Goal: Use online tool/utility: Utilize a website feature to perform a specific function

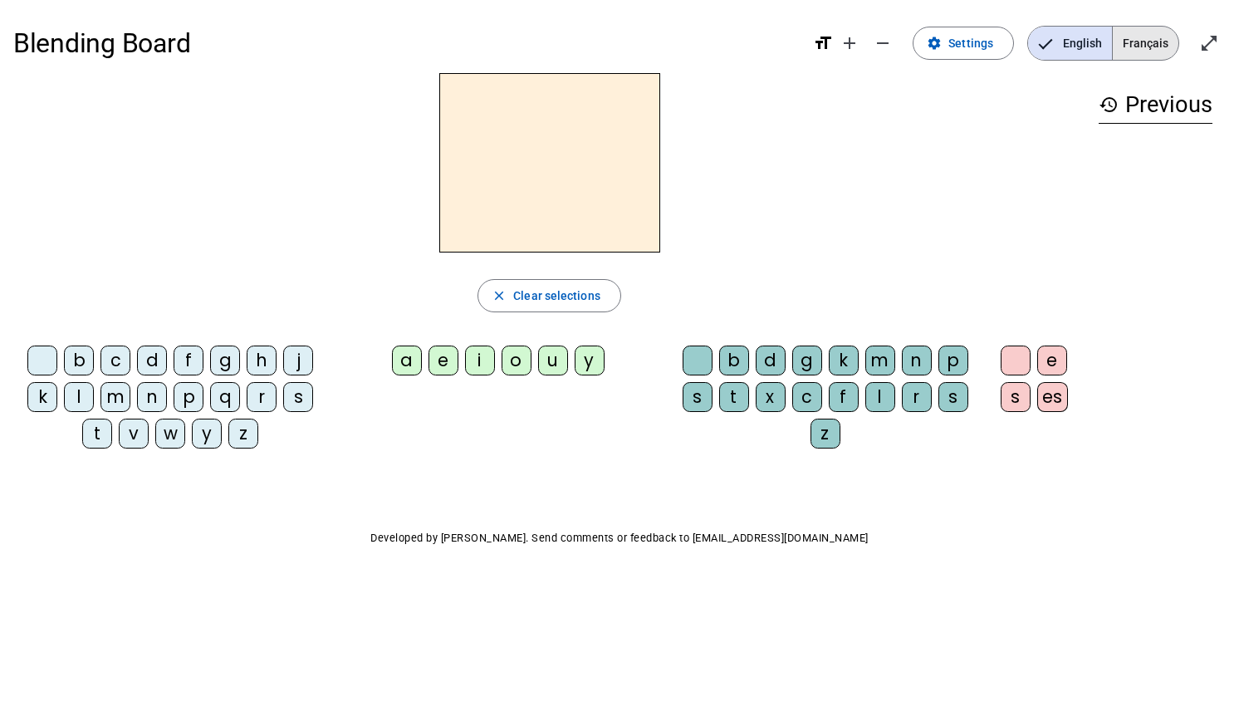
click at [1154, 42] on span "Français" at bounding box center [1146, 43] width 66 height 33
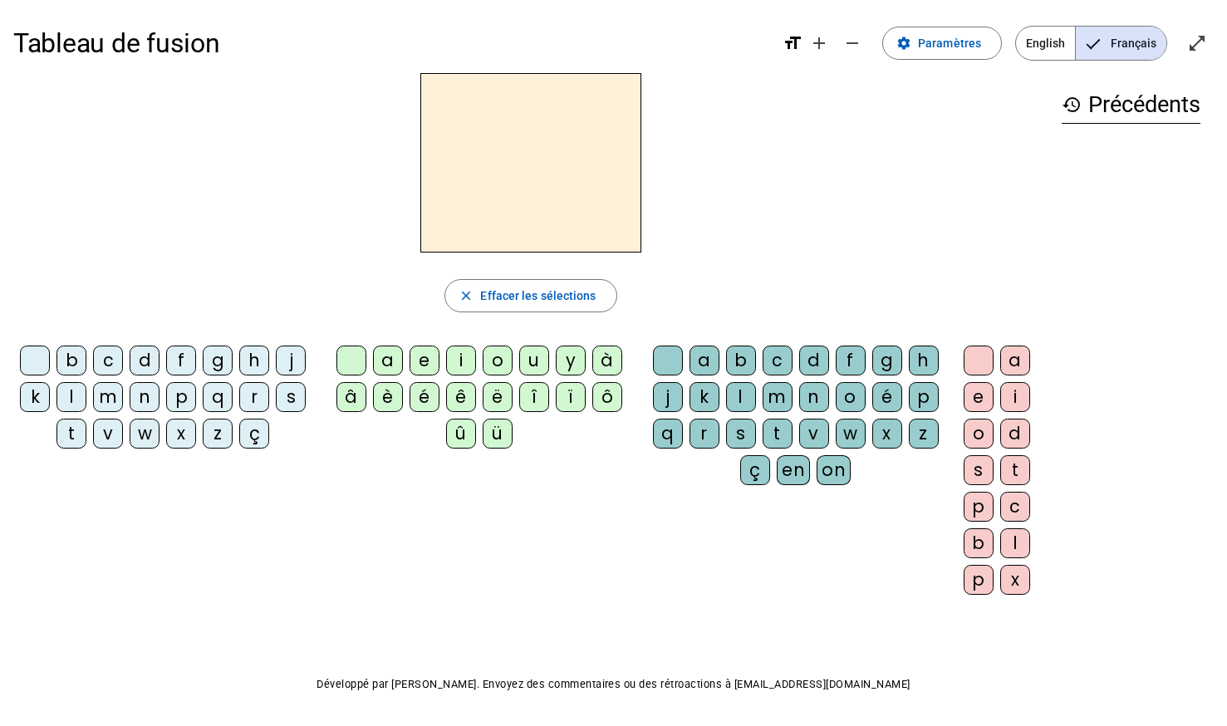
click at [63, 367] on div "b" at bounding box center [71, 361] width 30 height 30
click at [542, 363] on div "u" at bounding box center [534, 361] width 30 height 30
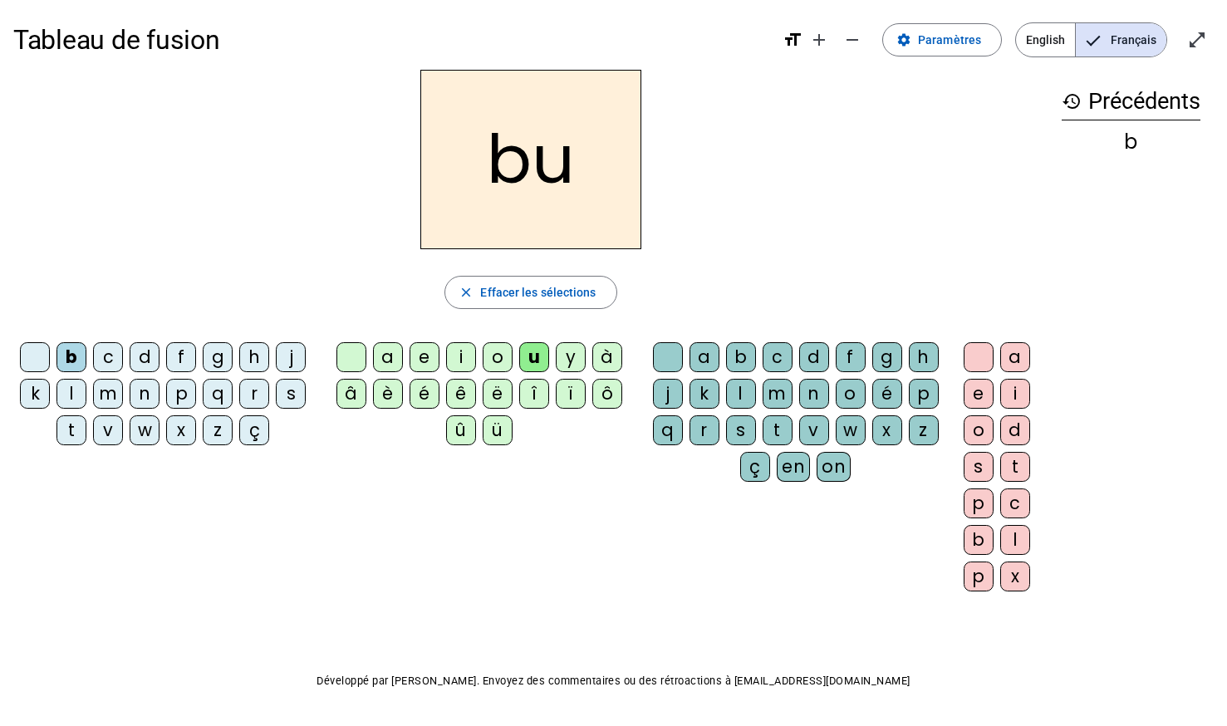
scroll to position [4, 0]
click at [703, 439] on div "r" at bounding box center [704, 429] width 30 height 30
click at [188, 395] on div "p" at bounding box center [181, 393] width 30 height 30
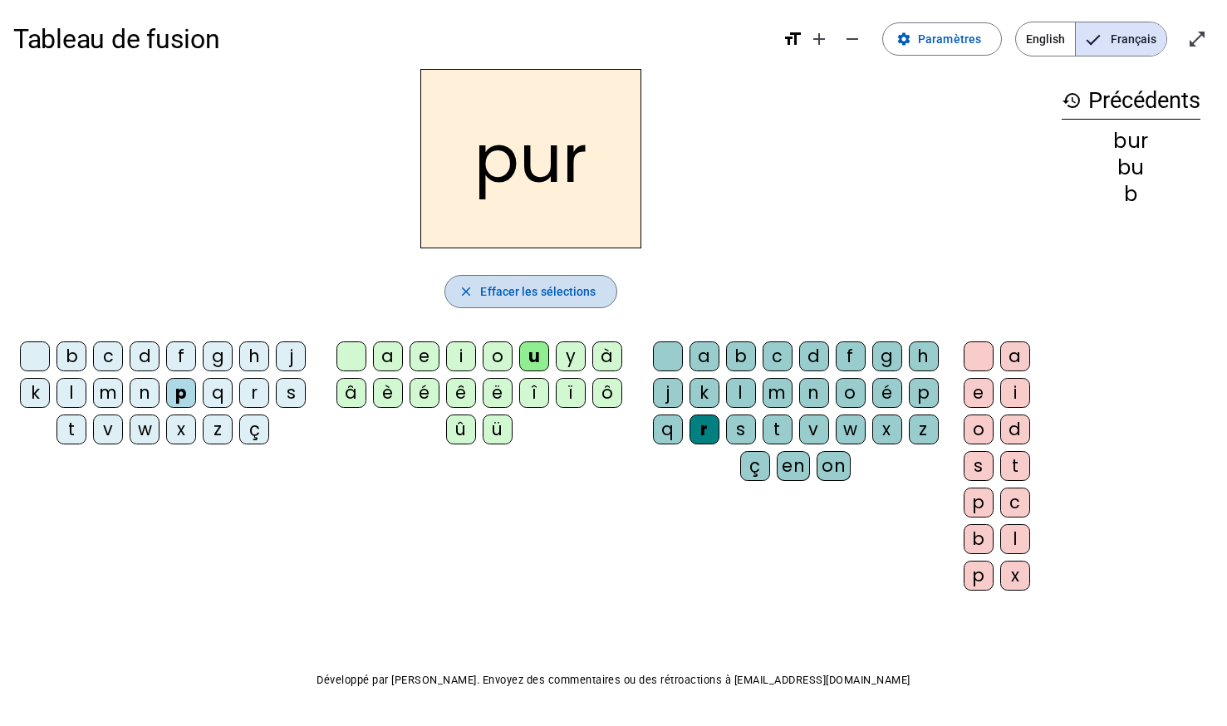
click at [512, 307] on span "button" at bounding box center [530, 292] width 170 height 40
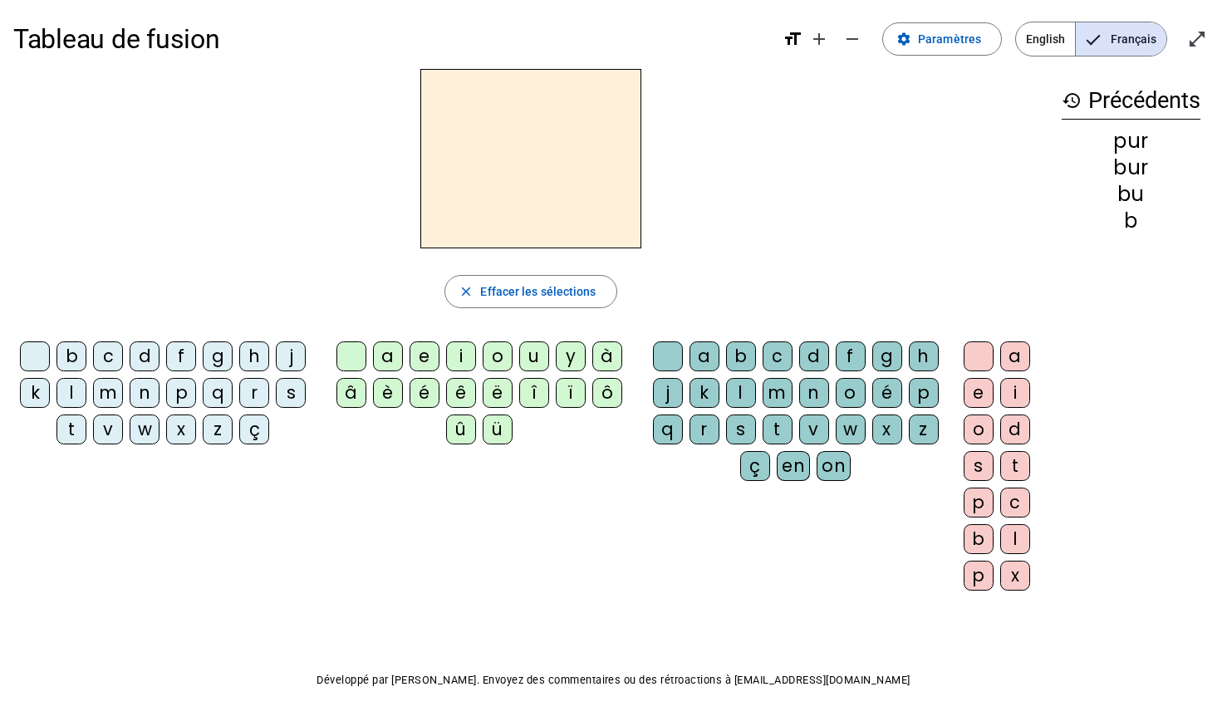
click at [146, 365] on div "d" at bounding box center [145, 356] width 30 height 30
click at [542, 350] on div "u" at bounding box center [534, 356] width 30 height 30
click at [703, 425] on div "r" at bounding box center [704, 429] width 30 height 30
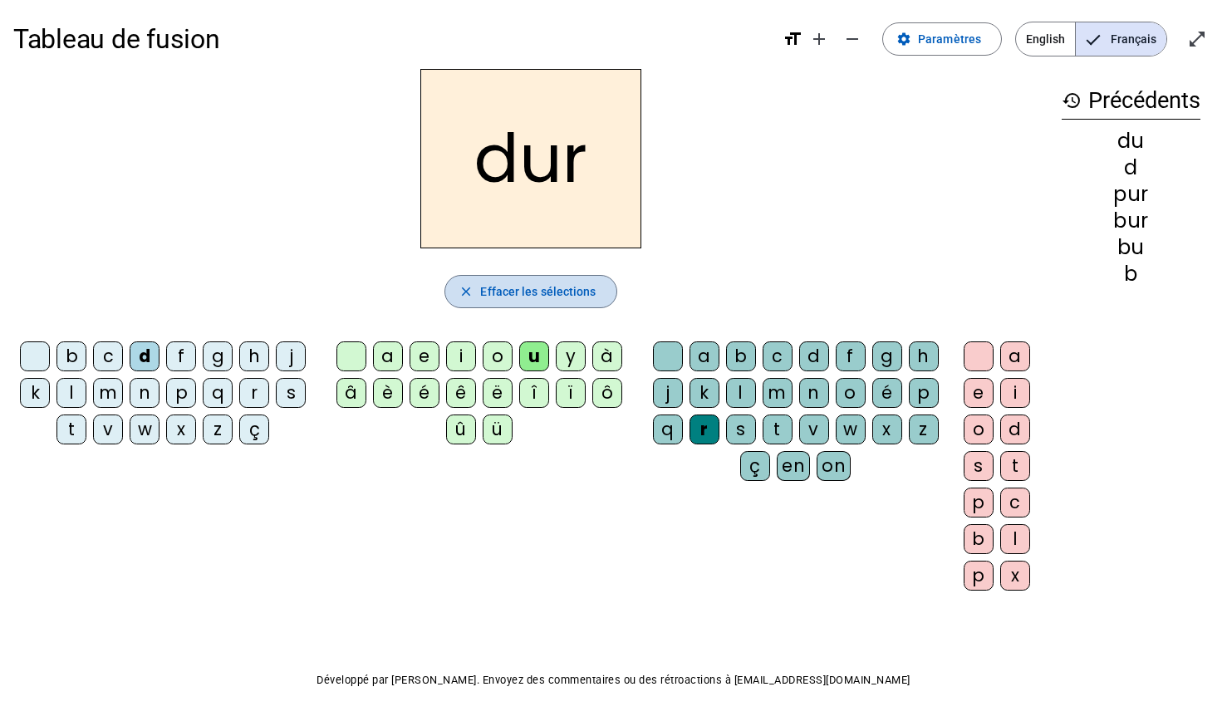
click at [503, 302] on span "button" at bounding box center [530, 292] width 170 height 40
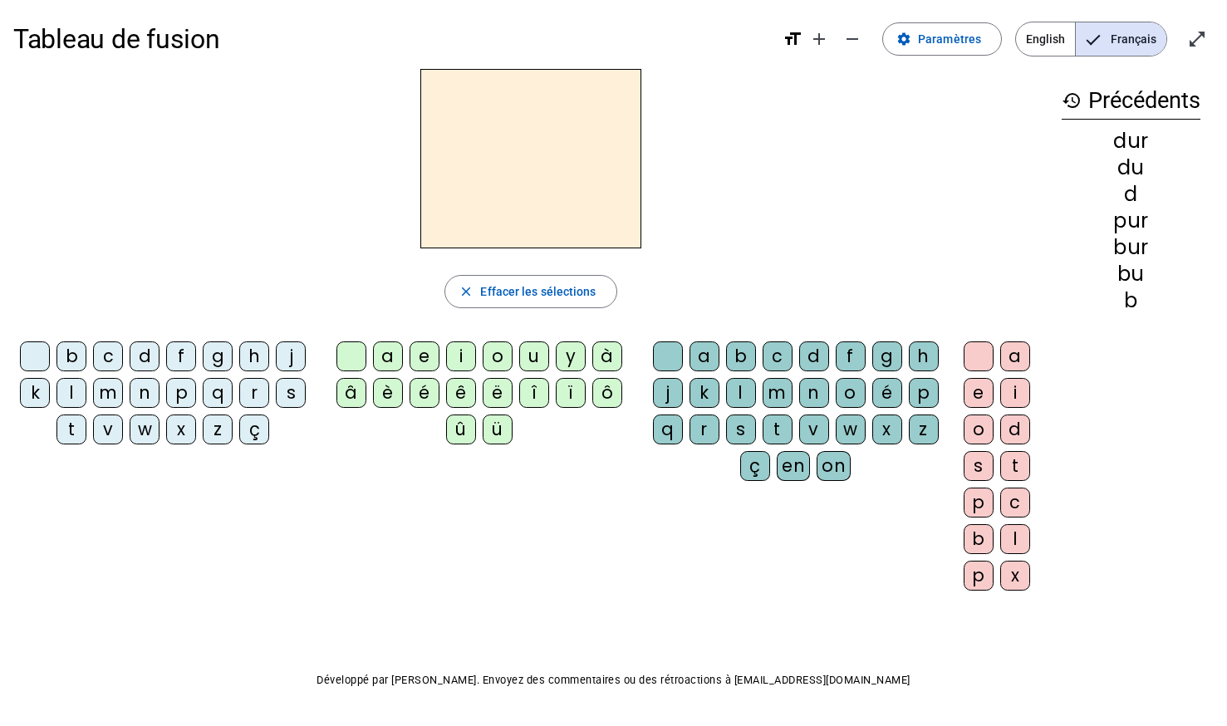
click at [68, 398] on div "l" at bounding box center [71, 393] width 30 height 30
click at [446, 346] on div "i" at bounding box center [461, 356] width 30 height 30
click at [689, 439] on div "r" at bounding box center [704, 429] width 30 height 30
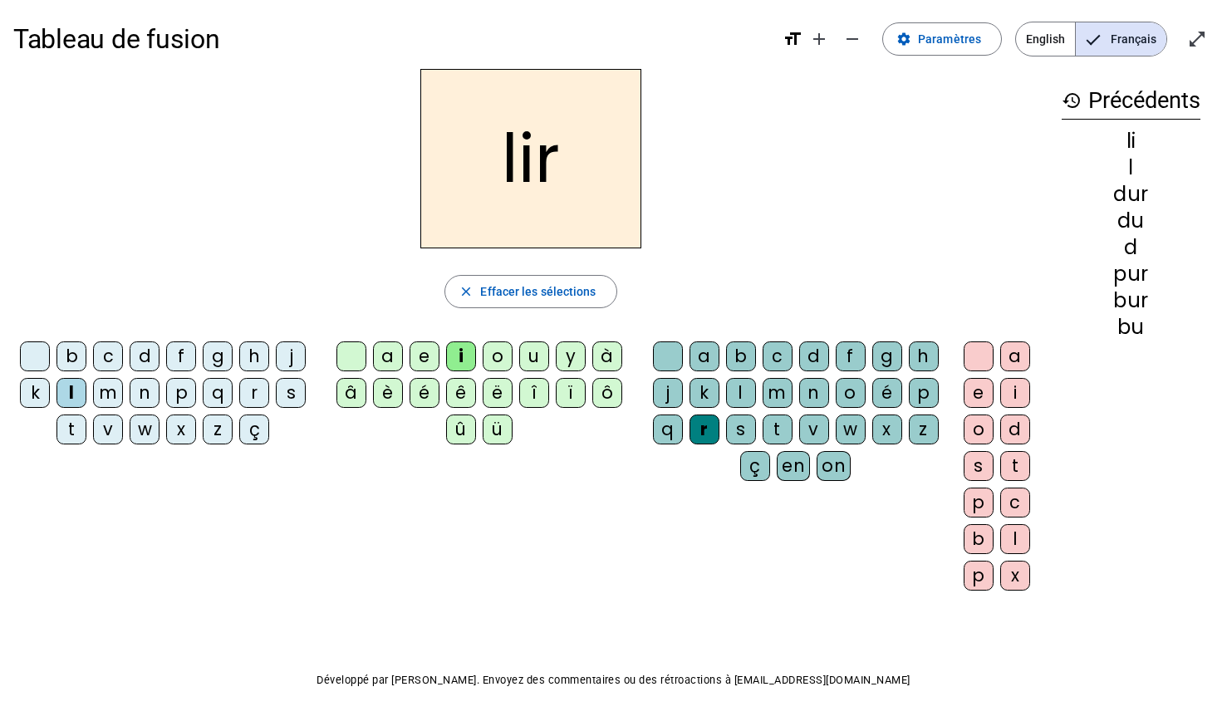
click at [972, 391] on div "e" at bounding box center [978, 393] width 30 height 30
click at [115, 403] on div "m" at bounding box center [108, 393] width 30 height 30
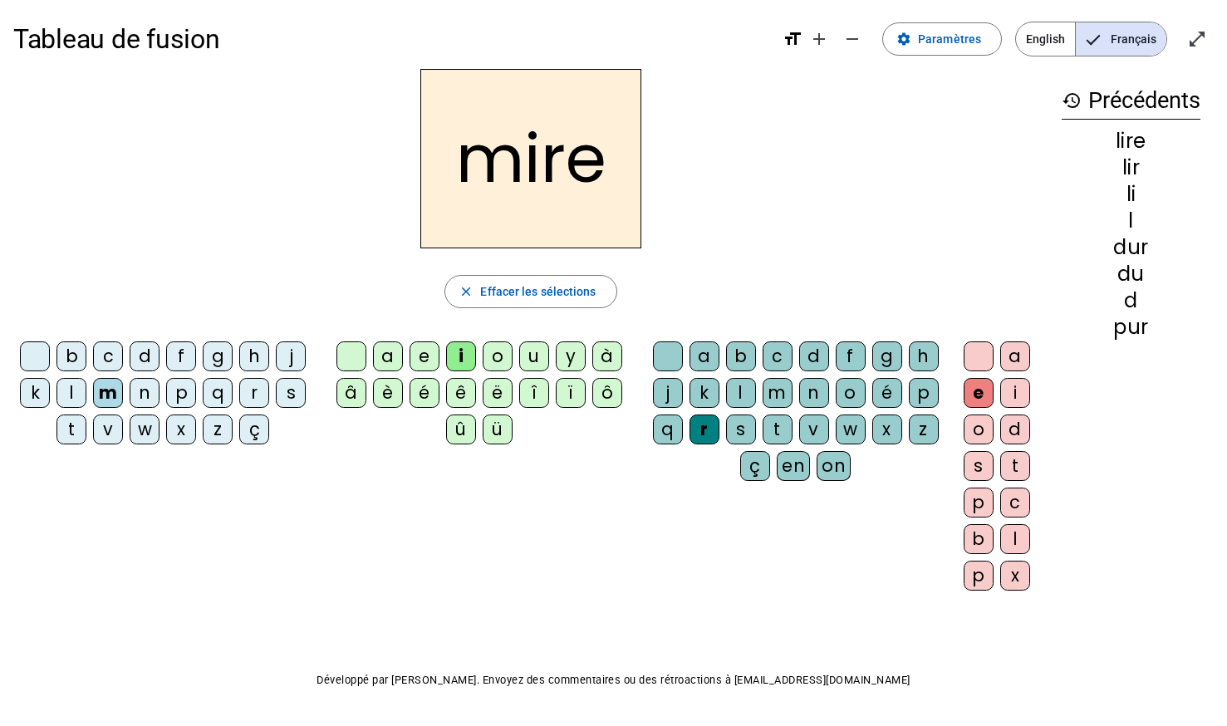
click at [174, 379] on div "p" at bounding box center [181, 393] width 30 height 30
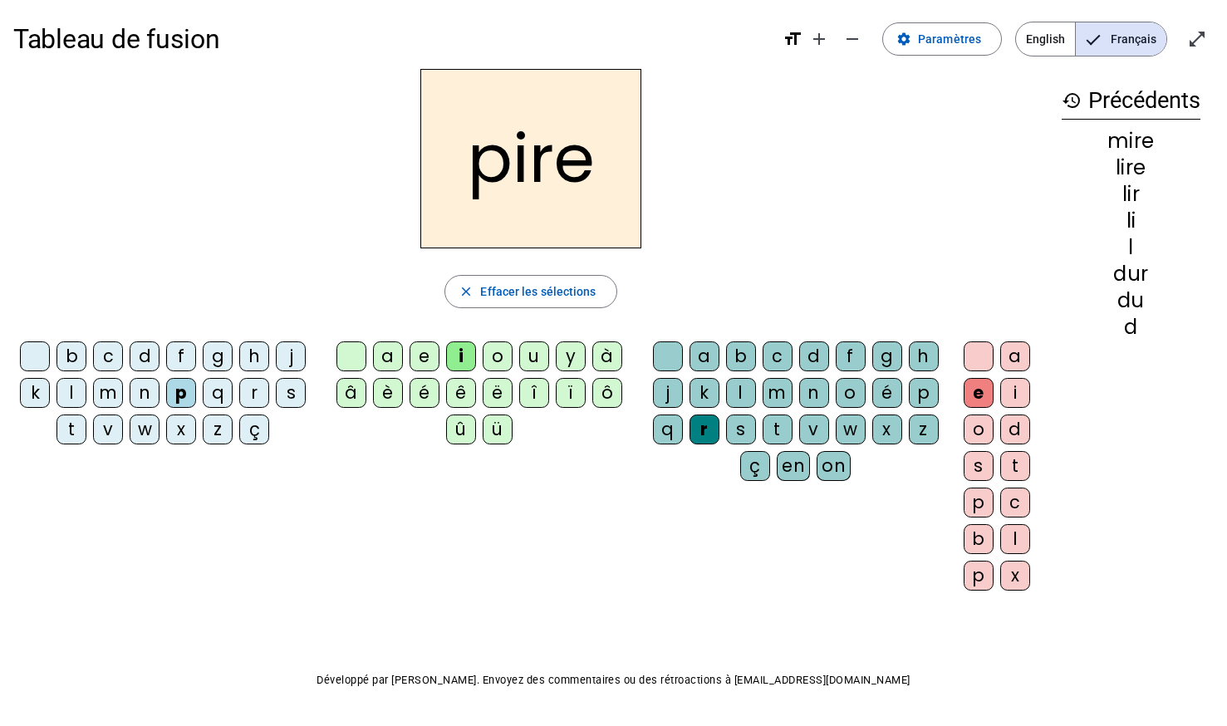
click at [1033, 42] on span "English" at bounding box center [1045, 38] width 59 height 33
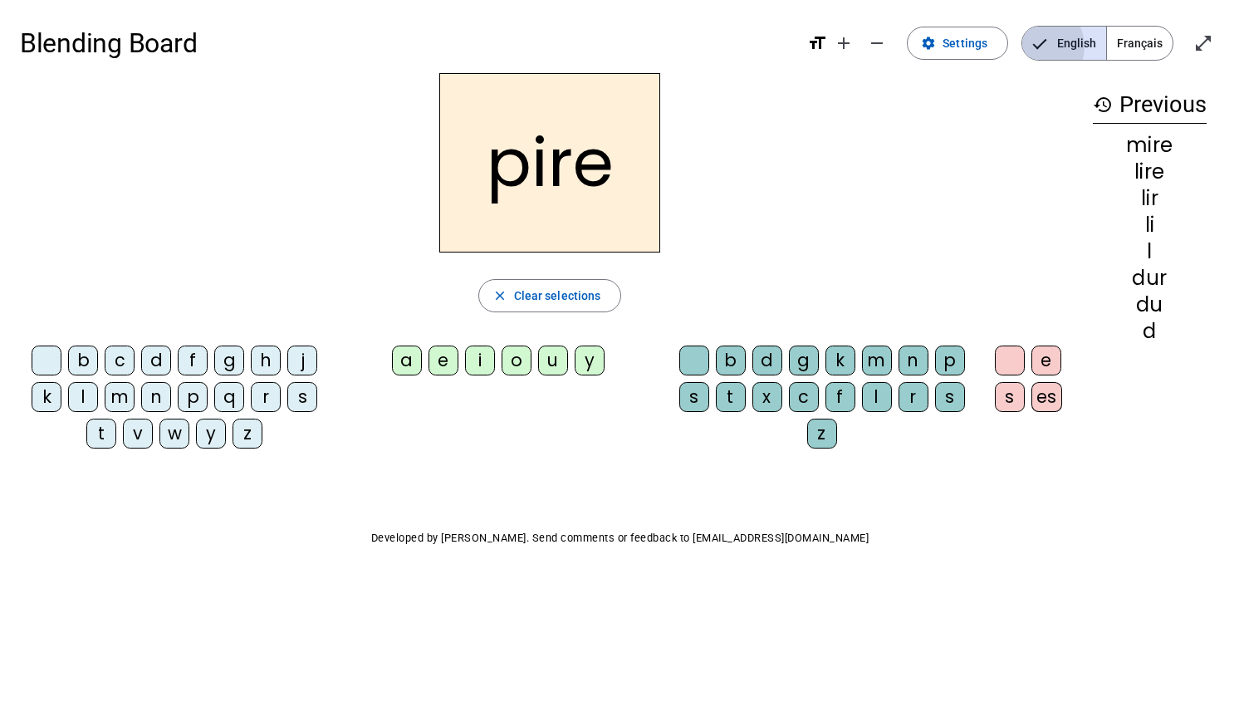
scroll to position [0, 0]
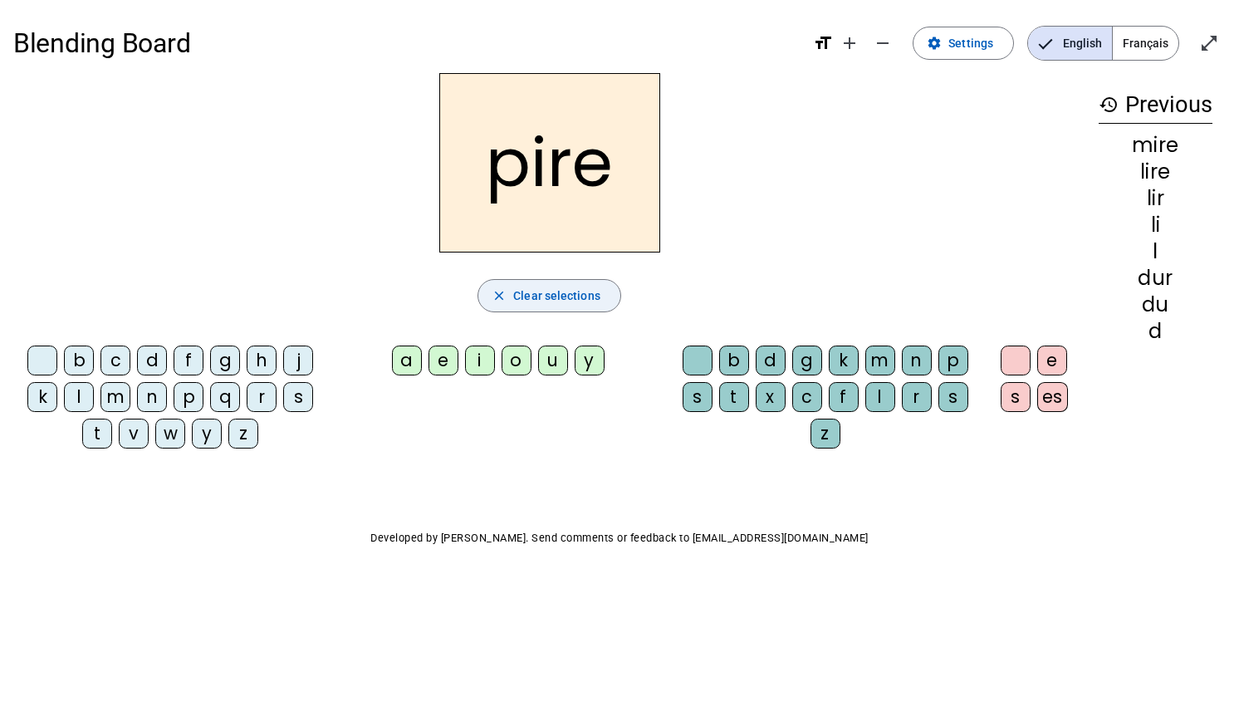
click at [537, 292] on span "Clear selections" at bounding box center [556, 296] width 87 height 20
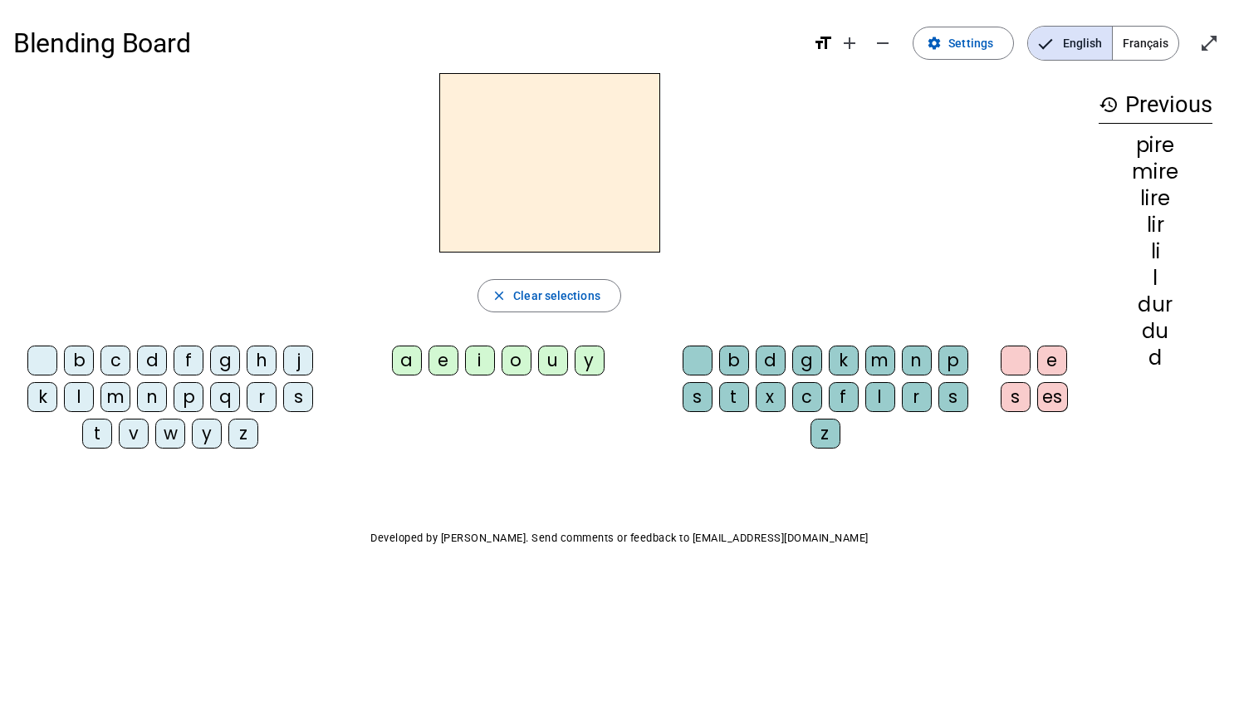
click at [166, 439] on div "w" at bounding box center [170, 434] width 30 height 30
click at [468, 365] on div "i" at bounding box center [480, 361] width 30 height 30
click at [880, 409] on div "l" at bounding box center [880, 397] width 30 height 30
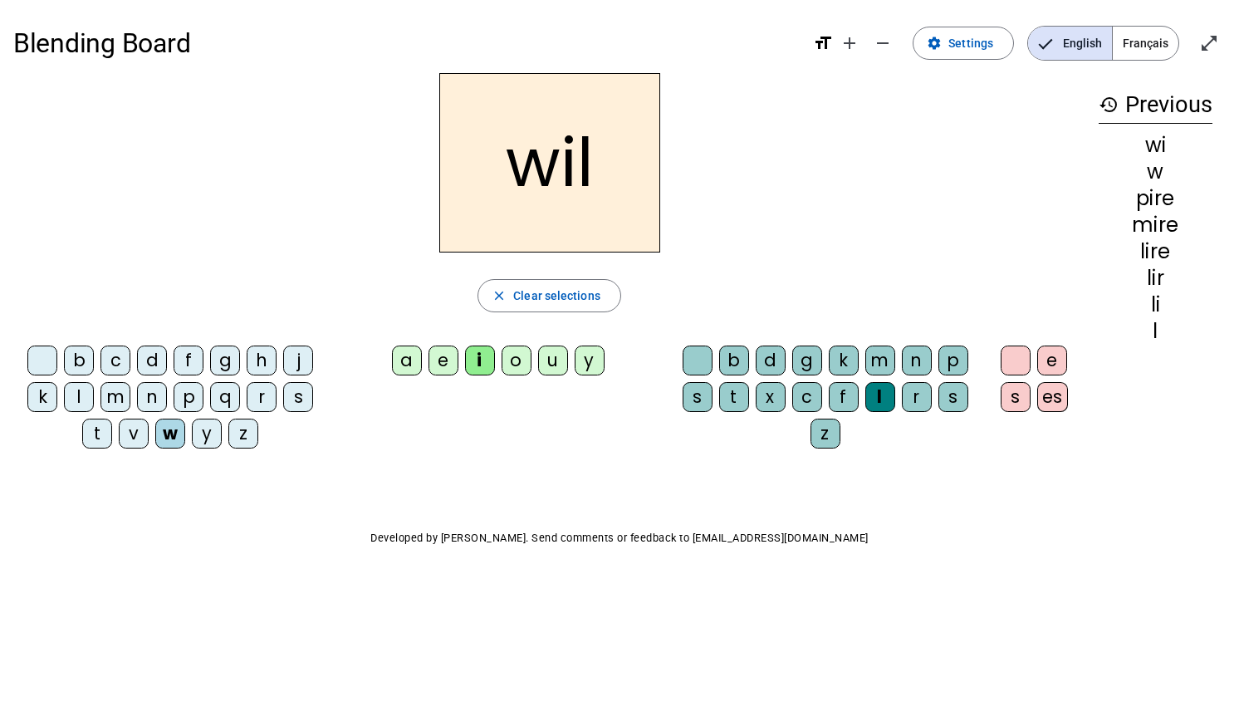
click at [878, 404] on div "l" at bounding box center [880, 397] width 30 height 30
click at [534, 302] on span "Clear selections" at bounding box center [556, 296] width 87 height 20
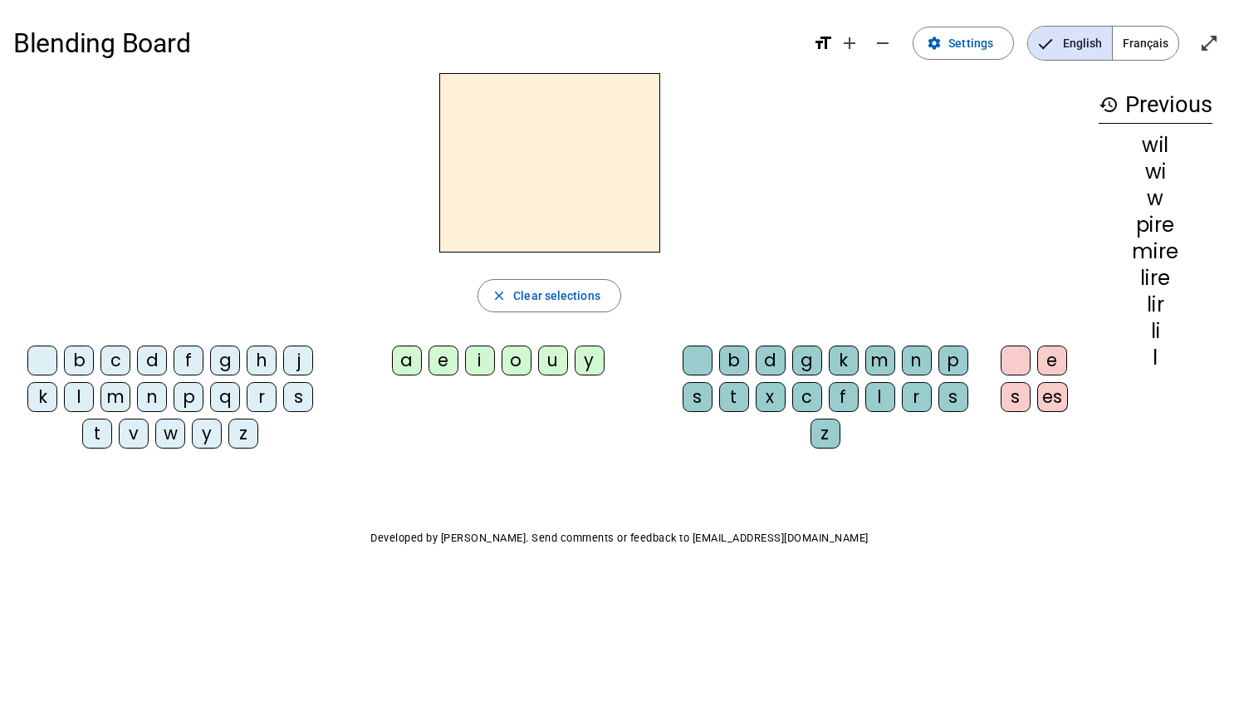
click at [121, 363] on div "c" at bounding box center [115, 361] width 30 height 30
click at [398, 363] on div "a" at bounding box center [407, 361] width 30 height 30
click at [912, 356] on div "n" at bounding box center [917, 361] width 30 height 30
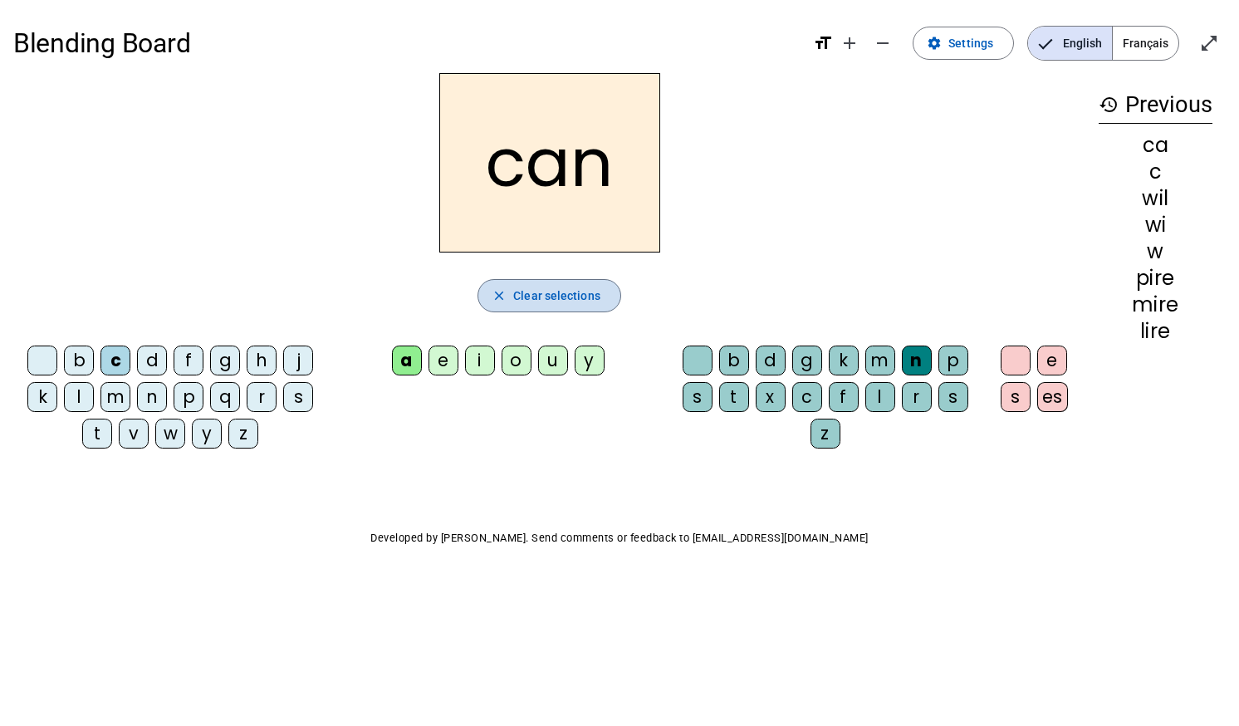
click at [517, 306] on span "button" at bounding box center [549, 296] width 142 height 40
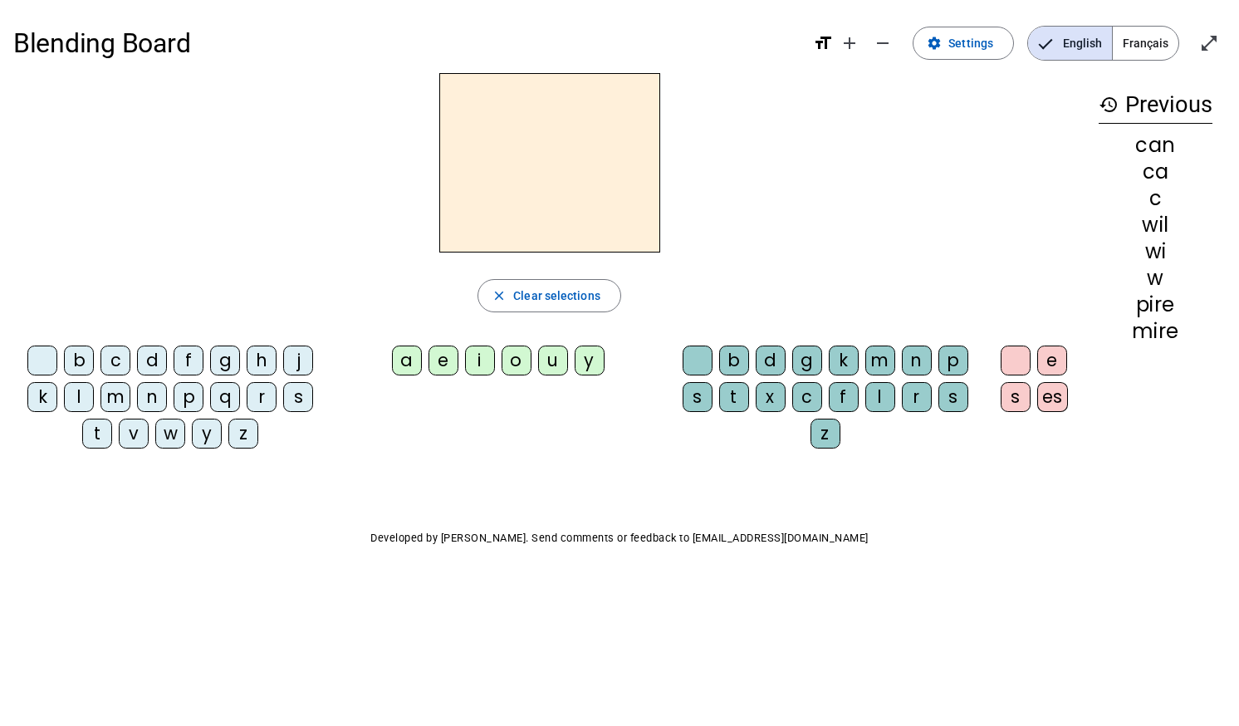
click at [194, 422] on div "y" at bounding box center [207, 434] width 30 height 30
click at [194, 391] on div "p" at bounding box center [189, 397] width 30 height 30
click at [559, 362] on div "u" at bounding box center [553, 361] width 30 height 30
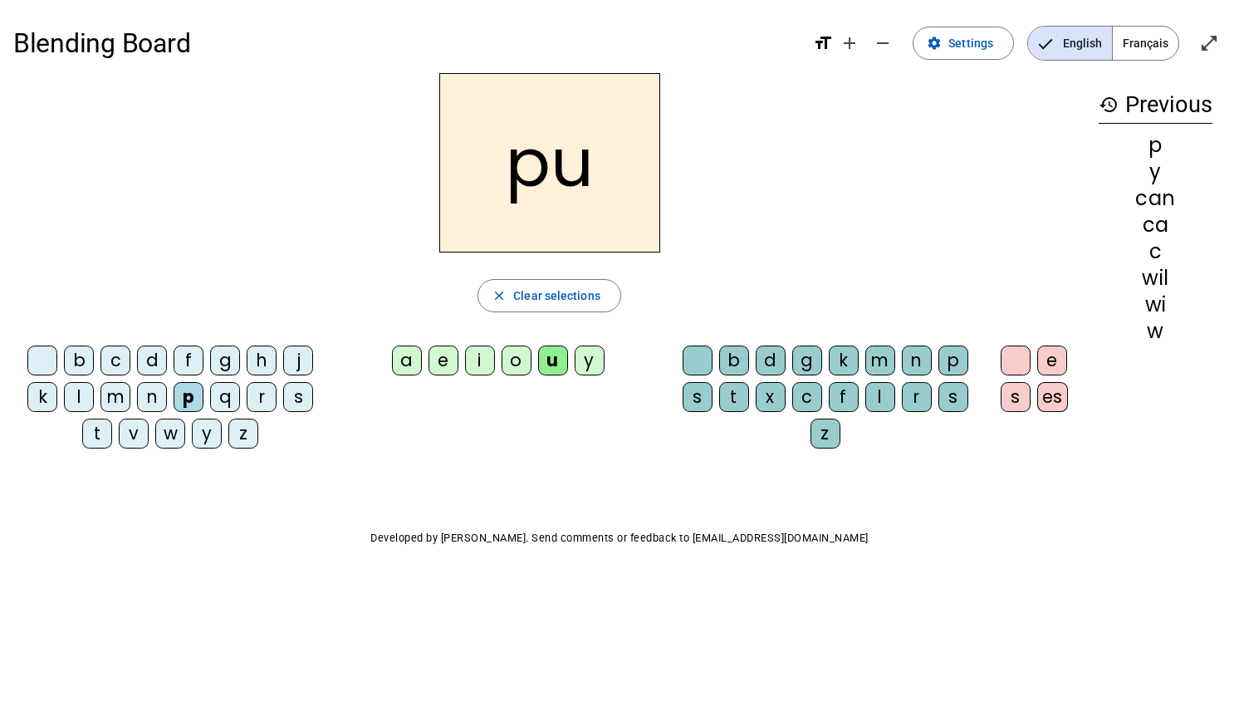
click at [883, 389] on div "l" at bounding box center [880, 397] width 30 height 30
